Goal: Information Seeking & Learning: Learn about a topic

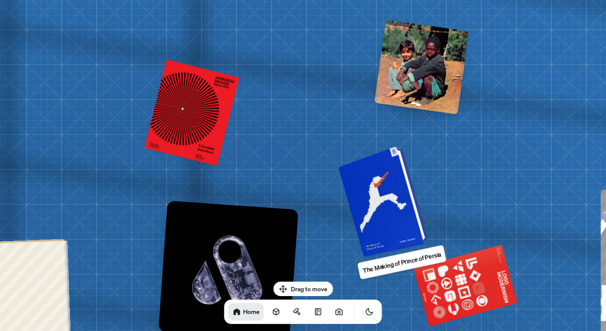
click at [393, 206] on div at bounding box center [384, 201] width 83 height 107
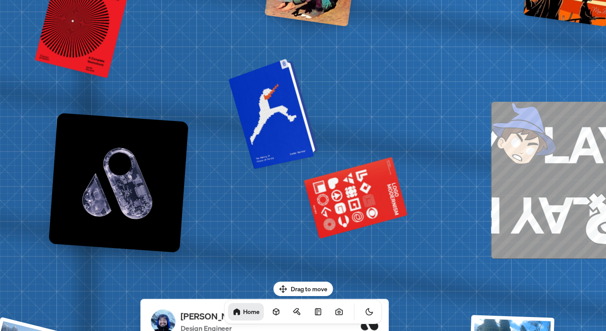
drag, startPoint x: 393, startPoint y: 206, endPoint x: 283, endPoint y: 118, distance: 140.8
click at [283, 118] on div at bounding box center [274, 113] width 83 height 107
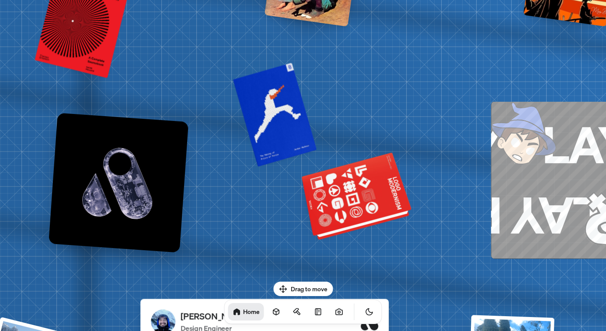
drag, startPoint x: 338, startPoint y: 90, endPoint x: 338, endPoint y: 83, distance: 7.9
click at [338, 157] on div at bounding box center [357, 197] width 106 height 81
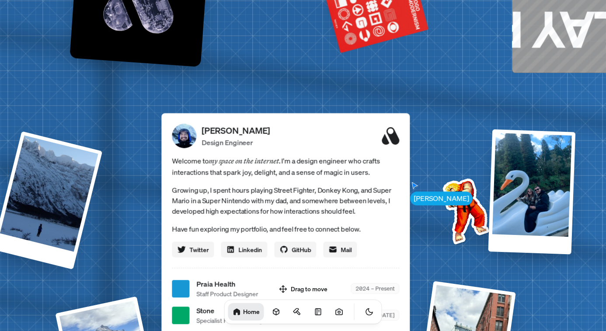
drag, startPoint x: 341, startPoint y: 138, endPoint x: 350, endPoint y: 142, distance: 9.4
click at [345, 103] on div "[PERSON_NAME] [PERSON_NAME] Design Engineer Welcome to my space on the internet…" at bounding box center [286, 288] width 1307 height 1145
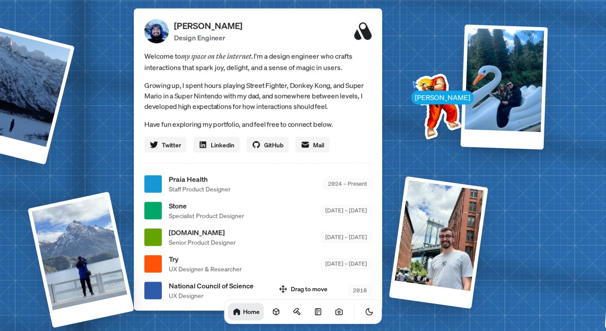
drag, startPoint x: 353, startPoint y: 177, endPoint x: 326, endPoint y: 72, distance: 108.3
click at [325, 73] on div "Welcome to my space on the internet. I'm a design engineer who crafts interacti…" at bounding box center [257, 101] width 227 height 102
drag, startPoint x: 346, startPoint y: 50, endPoint x: 346, endPoint y: 44, distance: 6.1
click at [347, 174] on div "Praia Health Staff Product Designer 2024 – Present" at bounding box center [270, 184] width 203 height 20
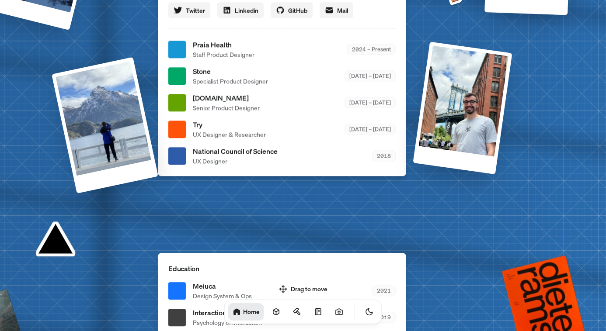
drag, startPoint x: 338, startPoint y: 166, endPoint x: 339, endPoint y: 110, distance: 56.4
click at [355, 40] on div "[PERSON_NAME] Design Engineer Welcome to my space on the internet. I'm a design…" at bounding box center [282, 25] width 248 height 302
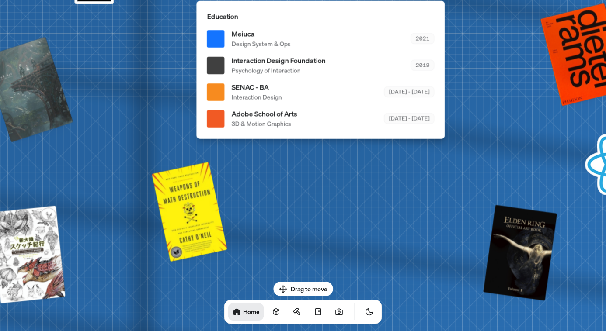
drag, startPoint x: 343, startPoint y: 126, endPoint x: 358, endPoint y: 11, distance: 116.0
click at [359, 8] on div "Education Meiuca Design System & Ops 2021 Interaction Design Foundation Psychol…" at bounding box center [320, 70] width 248 height 138
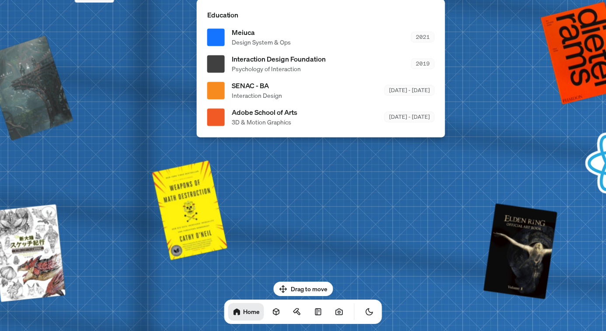
drag, startPoint x: 353, startPoint y: 135, endPoint x: 371, endPoint y: 91, distance: 47.2
click at [371, 6] on div "Education Meiuca Design System & Ops 2021 Interaction Design Foundation Psychol…" at bounding box center [321, 68] width 248 height 138
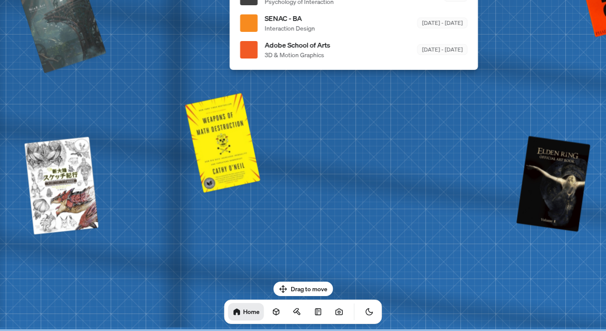
drag, startPoint x: 381, startPoint y: 101, endPoint x: 367, endPoint y: 93, distance: 15.9
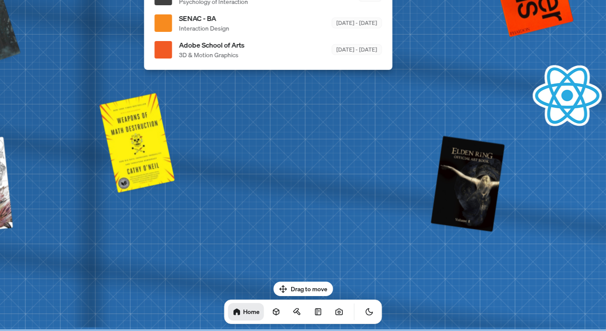
drag, startPoint x: 373, startPoint y: 154, endPoint x: 347, endPoint y: 166, distance: 28.7
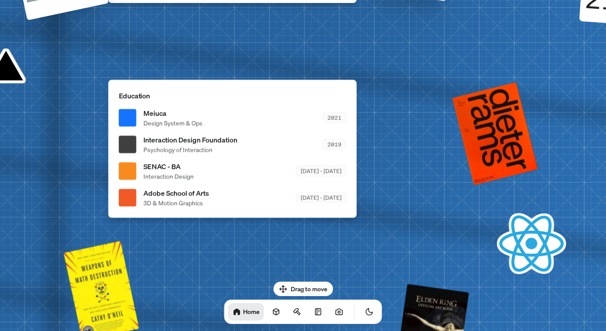
drag, startPoint x: 416, startPoint y: 60, endPoint x: 414, endPoint y: 111, distance: 50.7
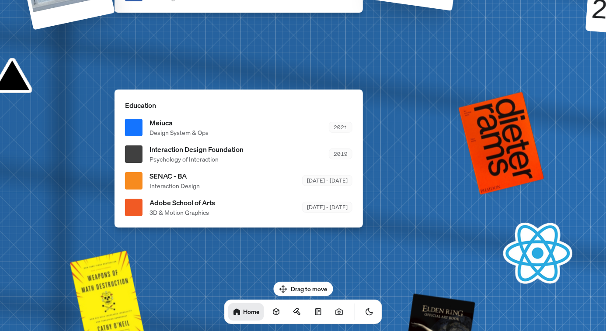
drag, startPoint x: 413, startPoint y: 102, endPoint x: 404, endPoint y: 166, distance: 65.3
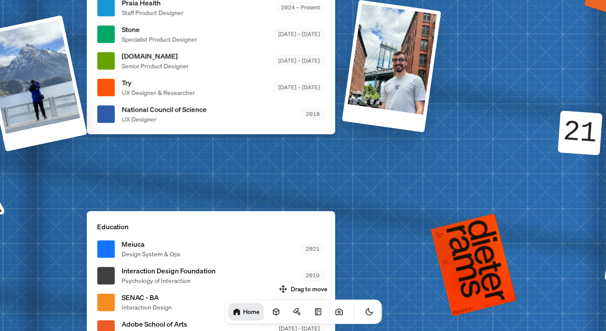
drag, startPoint x: 388, startPoint y: 213, endPoint x: 384, endPoint y: 284, distance: 71.7
click at [382, 0] on body "[PERSON_NAME] [PERSON_NAME] Design Engineer Welcome to my space on the internet…" at bounding box center [303, 0] width 606 height 0
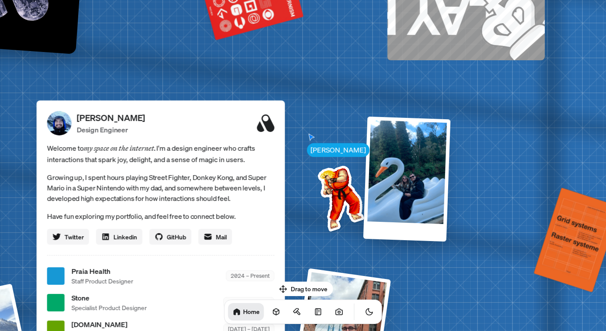
drag, startPoint x: 418, startPoint y: 162, endPoint x: 401, endPoint y: 298, distance: 137.8
click at [401, 305] on div "[PERSON_NAME] [PERSON_NAME] Design Engineer Welcome to my space on the internet…" at bounding box center [162, 276] width 1307 height 1145
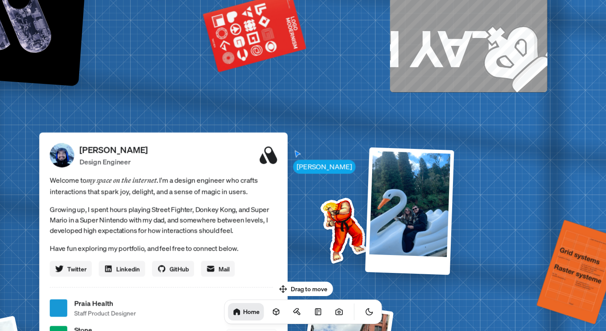
drag, startPoint x: 389, startPoint y: 272, endPoint x: 388, endPoint y: 266, distance: 6.3
click at [389, 272] on div at bounding box center [409, 211] width 89 height 128
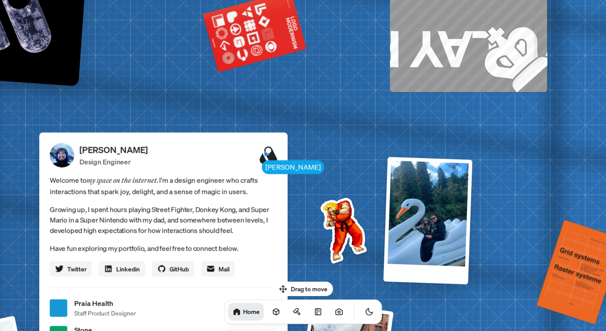
drag, startPoint x: 411, startPoint y: 229, endPoint x: 437, endPoint y: 306, distance: 81.2
click at [437, 284] on div at bounding box center [427, 221] width 89 height 128
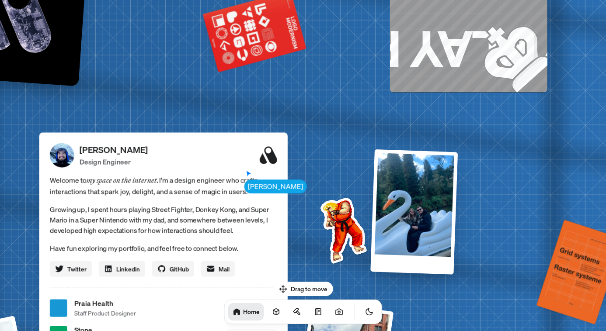
click at [419, 231] on div at bounding box center [413, 211] width 87 height 125
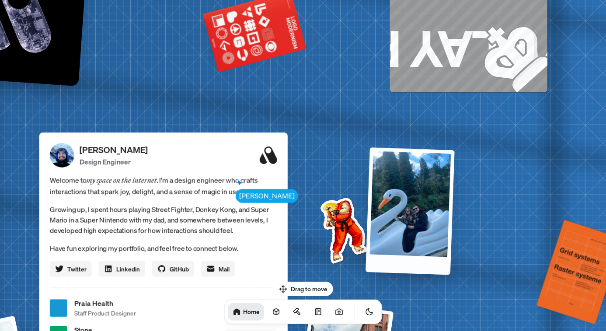
click at [422, 227] on div at bounding box center [409, 211] width 89 height 128
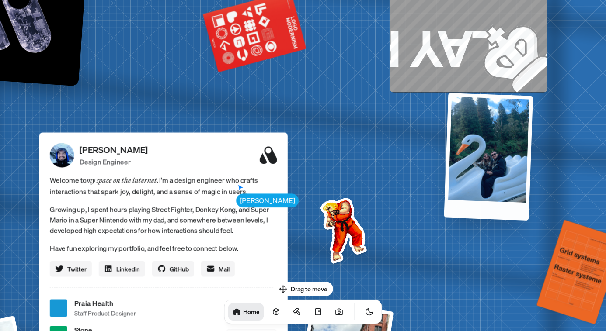
drag, startPoint x: 409, startPoint y: 217, endPoint x: 495, endPoint y: 152, distance: 107.4
click at [495, 152] on div at bounding box center [487, 157] width 89 height 128
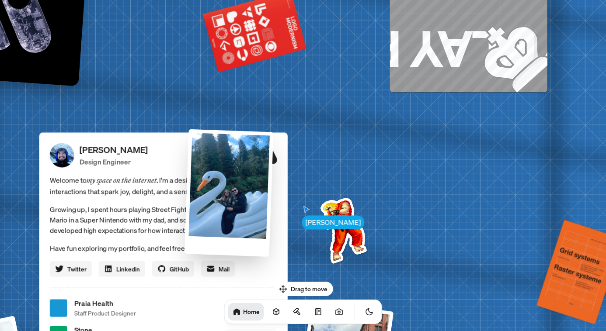
drag, startPoint x: 424, startPoint y: 211, endPoint x: 216, endPoint y: 211, distance: 208.0
click at [215, 209] on div at bounding box center [228, 193] width 89 height 128
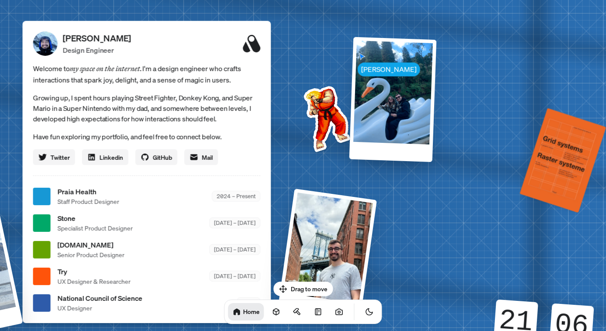
drag, startPoint x: 344, startPoint y: 232, endPoint x: 327, endPoint y: 119, distance: 114.9
click at [327, 119] on img at bounding box center [325, 117] width 88 height 88
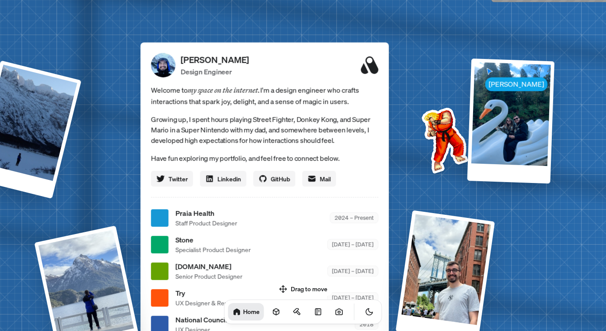
drag, startPoint x: 235, startPoint y: 132, endPoint x: 350, endPoint y: 157, distance: 117.2
click at [378, 164] on p "Have fun exploring my portfolio, and feel free to connect below." at bounding box center [264, 157] width 227 height 11
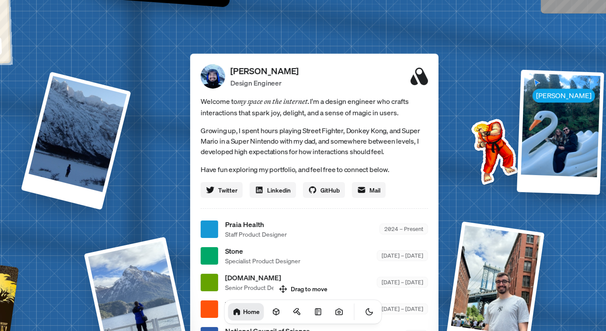
drag, startPoint x: 367, startPoint y: 152, endPoint x: 396, endPoint y: 155, distance: 29.4
click at [396, 155] on p "Growing up, I spent hours playing Street Fighter, Donkey Kong, and Super Mario …" at bounding box center [314, 140] width 227 height 31
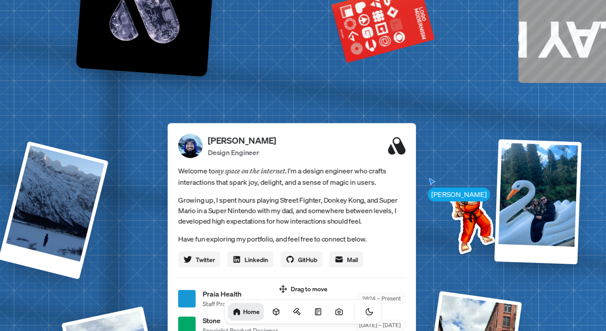
drag, startPoint x: 286, startPoint y: 208, endPoint x: 273, endPoint y: 219, distance: 16.7
click at [273, 219] on p "Growing up, I spent hours playing Street Fighter, Donkey Kong, and Super Mario …" at bounding box center [291, 210] width 227 height 31
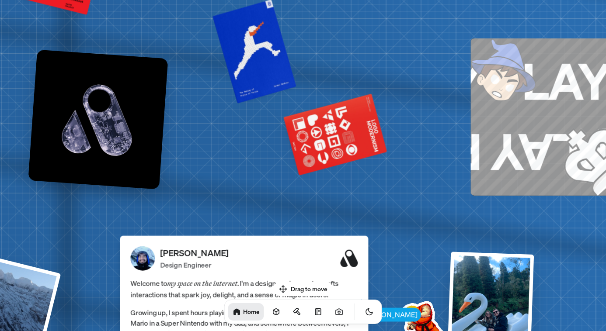
drag, startPoint x: 305, startPoint y: 236, endPoint x: 308, endPoint y: 261, distance: 25.6
click at [308, 261] on div "[PERSON_NAME] Design Engineer" at bounding box center [258, 259] width 197 height 24
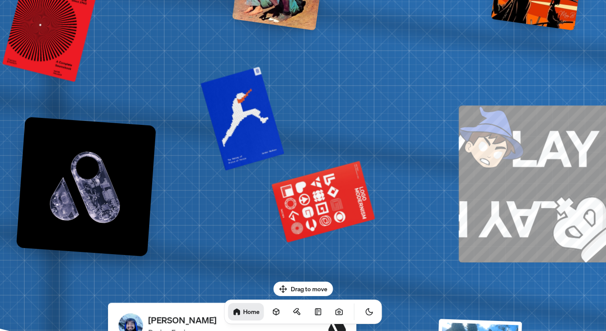
drag, startPoint x: 308, startPoint y: 171, endPoint x: 306, endPoint y: 237, distance: 66.0
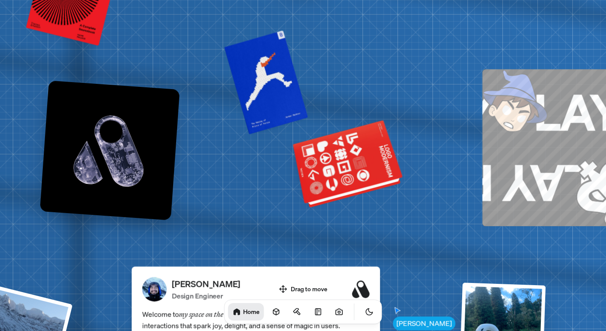
drag, startPoint x: 332, startPoint y: 266, endPoint x: 365, endPoint y: 183, distance: 89.8
click at [359, 167] on div at bounding box center [348, 165] width 106 height 81
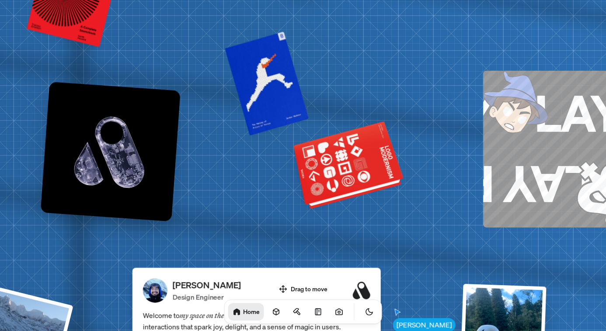
click at [367, 180] on div at bounding box center [349, 166] width 106 height 81
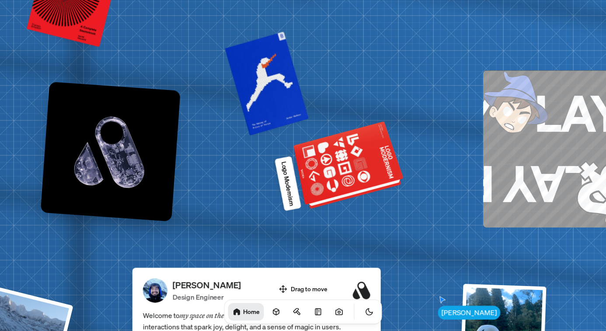
click at [361, 172] on div at bounding box center [349, 166] width 106 height 81
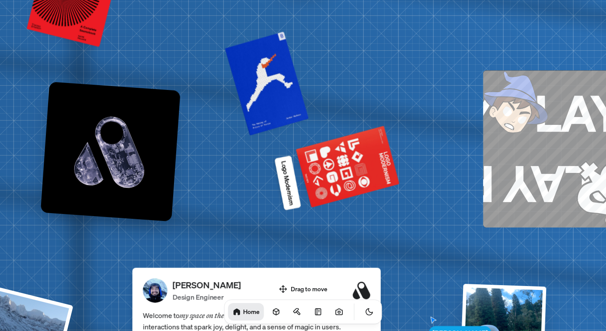
click at [290, 182] on p "Logo Modernism" at bounding box center [287, 183] width 17 height 46
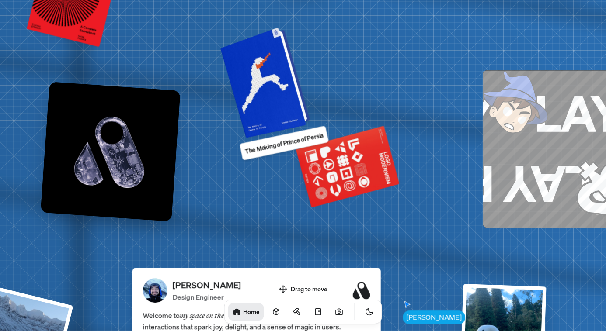
click at [268, 83] on div at bounding box center [266, 81] width 83 height 107
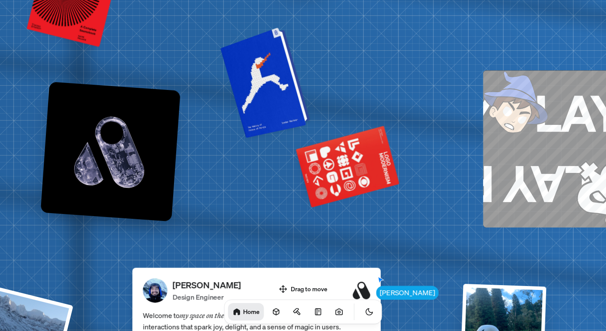
click at [268, 83] on div at bounding box center [266, 81] width 83 height 107
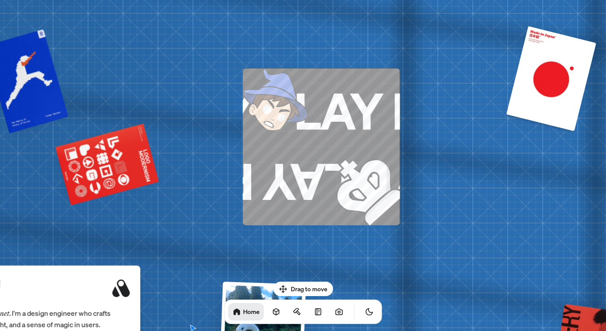
drag, startPoint x: 400, startPoint y: 102, endPoint x: 218, endPoint y: 115, distance: 182.2
